Goal: Information Seeking & Learning: Check status

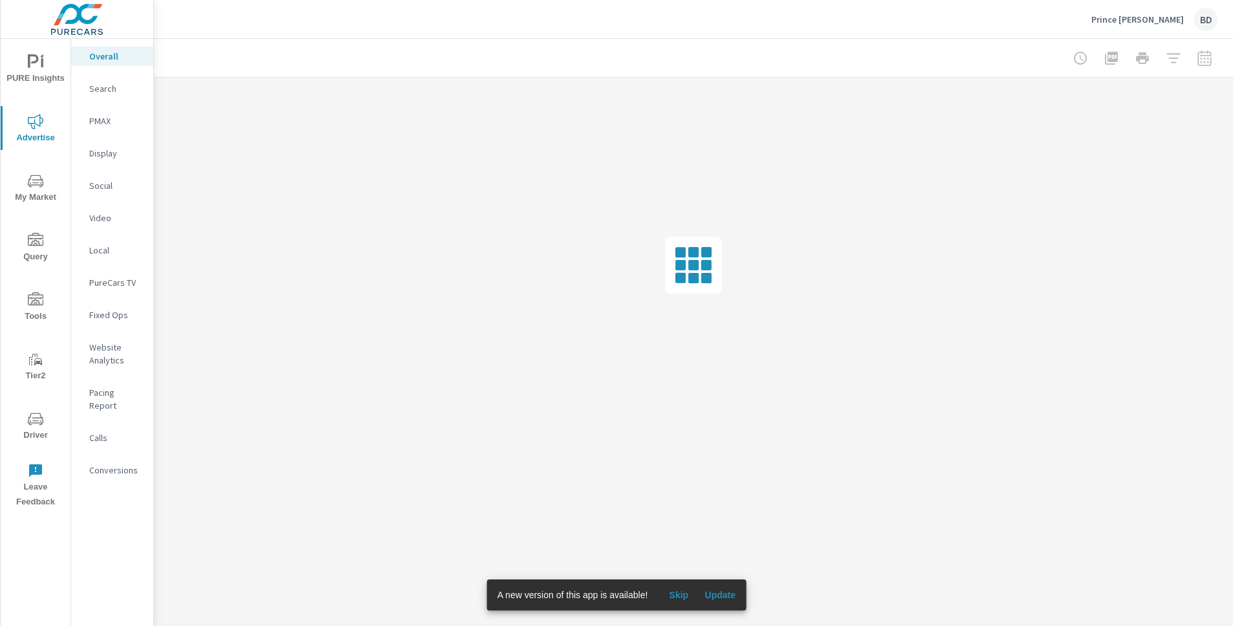
click at [116, 89] on p "Search" at bounding box center [116, 88] width 54 height 13
click at [731, 598] on span "Update" at bounding box center [719, 595] width 31 height 12
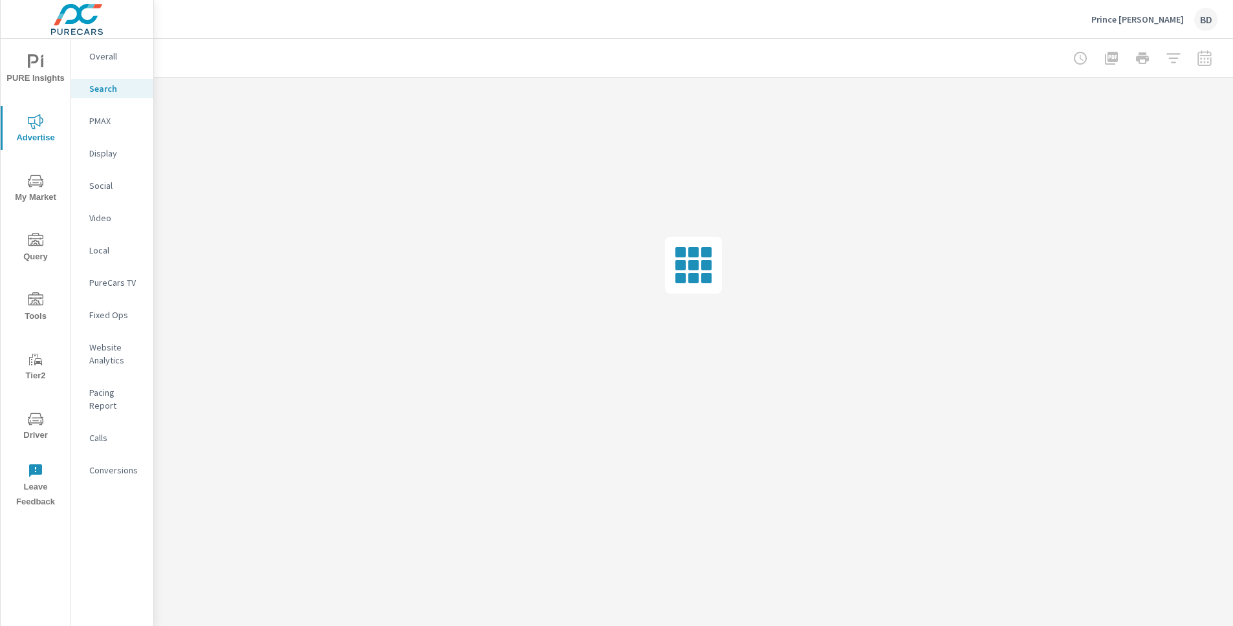
click at [39, 243] on icon "nav menu" at bounding box center [36, 239] width 16 height 13
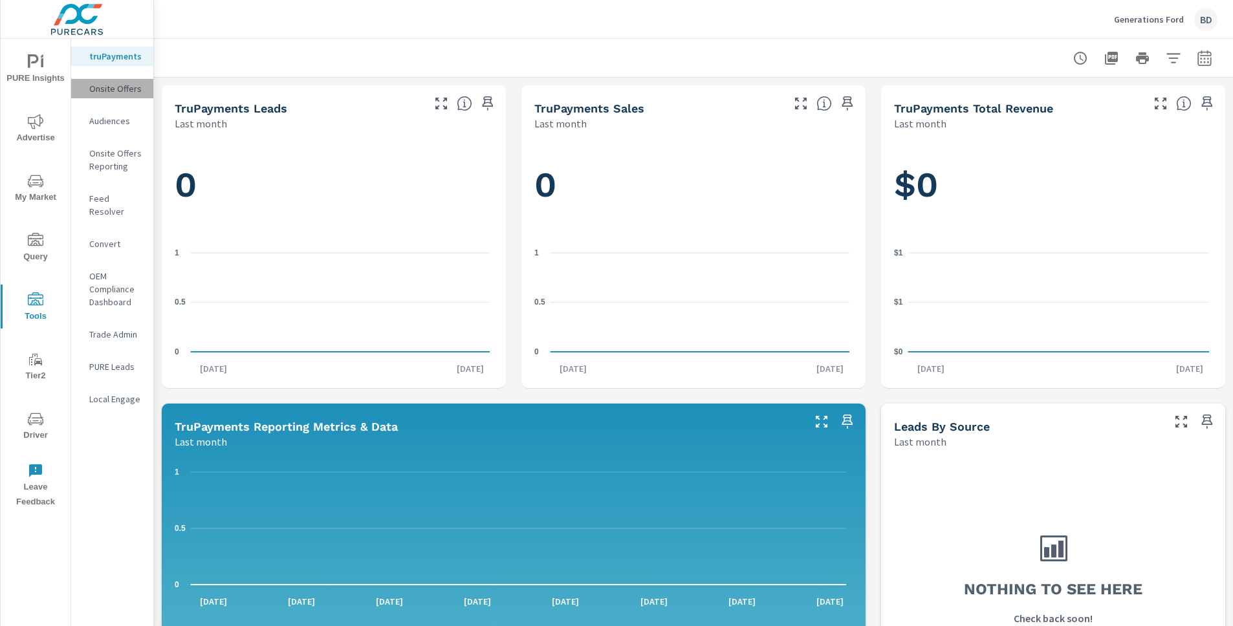
click at [116, 90] on p "Onsite Offers" at bounding box center [116, 88] width 54 height 13
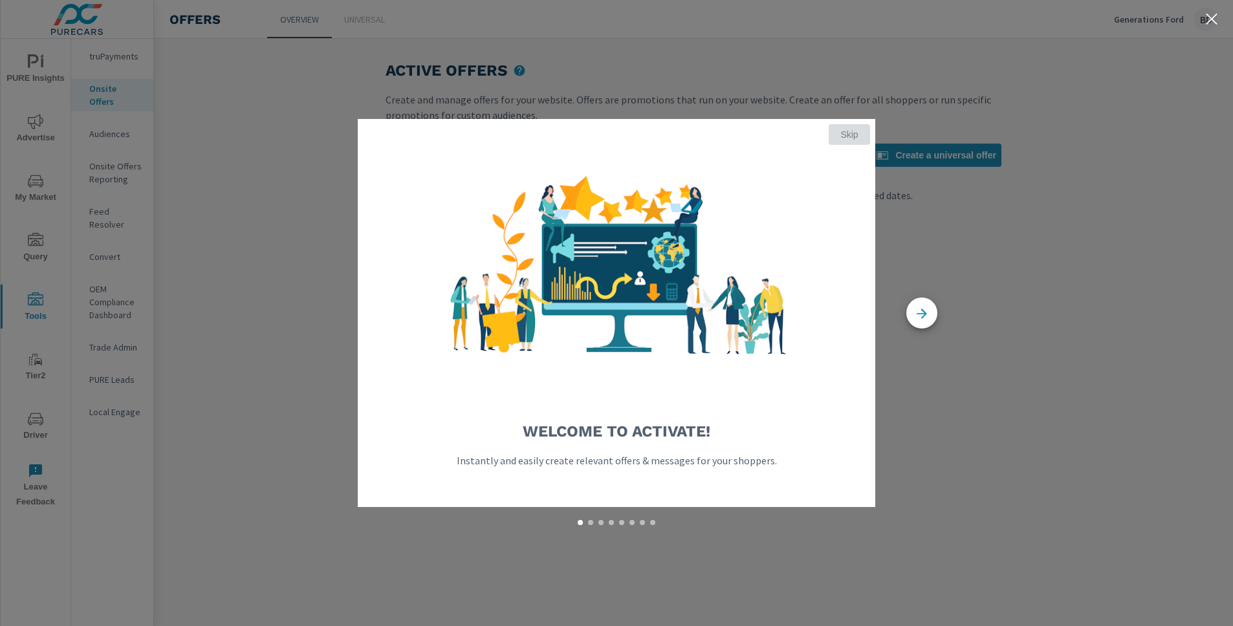
click at [842, 131] on span "Skip" at bounding box center [849, 135] width 31 height 12
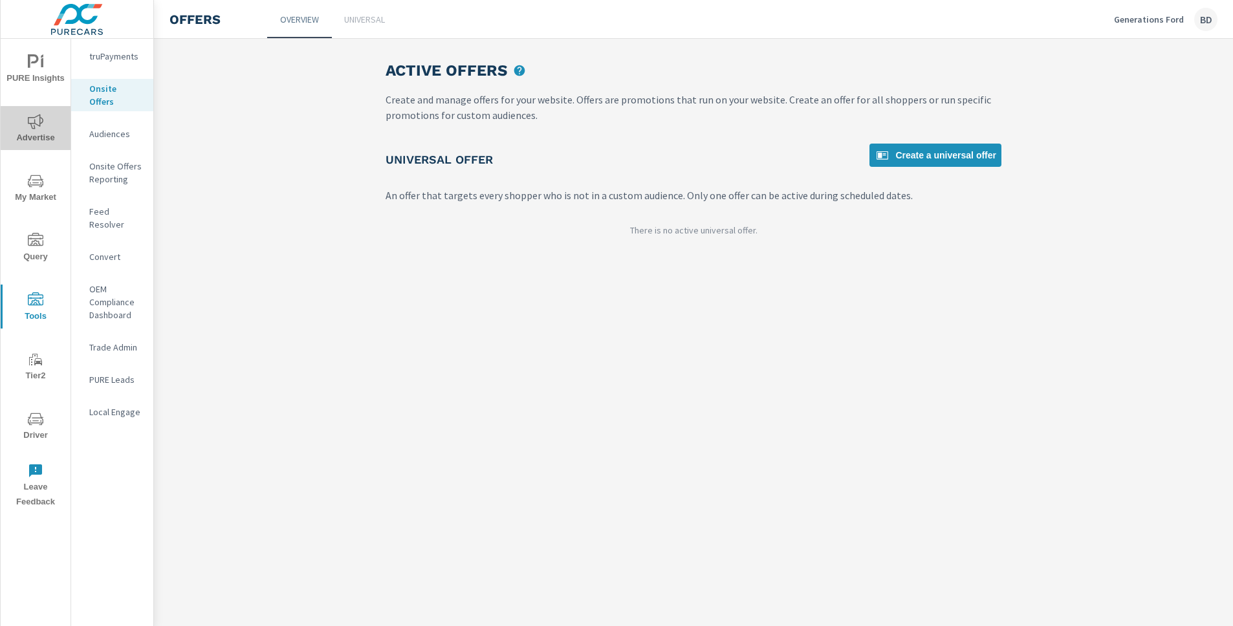
click at [33, 131] on span "Advertise" at bounding box center [36, 130] width 62 height 32
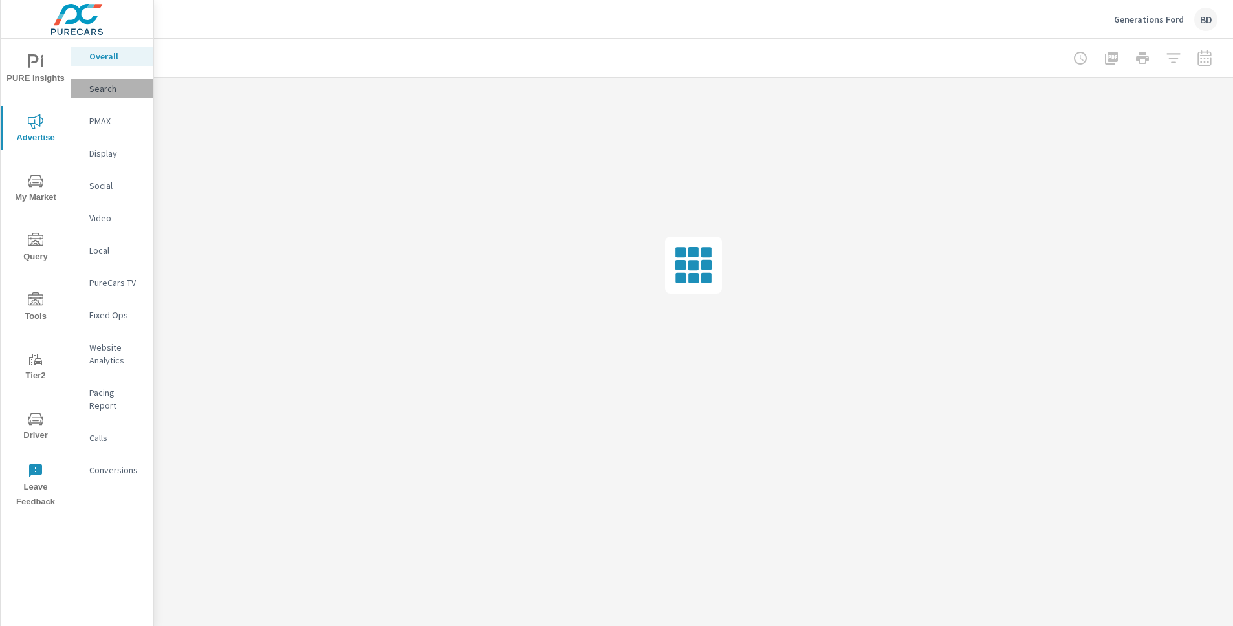
click at [121, 91] on p "Search" at bounding box center [116, 88] width 54 height 13
click at [30, 424] on icon "nav menu" at bounding box center [36, 419] width 16 height 16
click at [113, 93] on p "Search" at bounding box center [116, 88] width 54 height 13
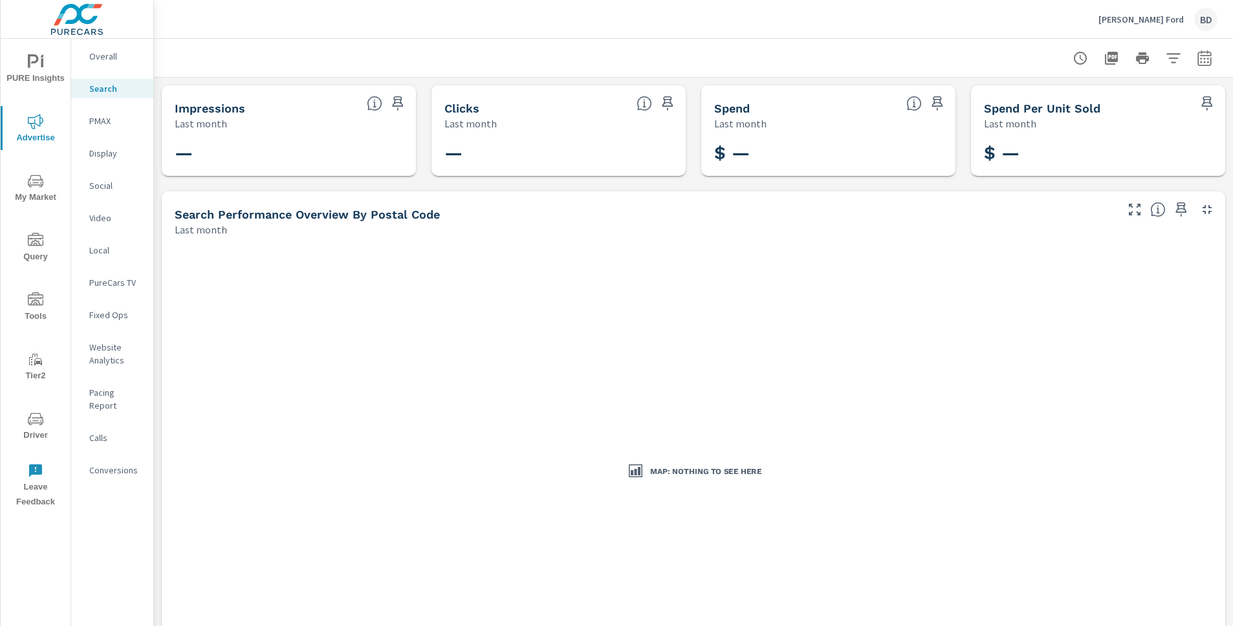
click at [26, 424] on span "Driver" at bounding box center [36, 427] width 62 height 32
